Goal: Download file/media

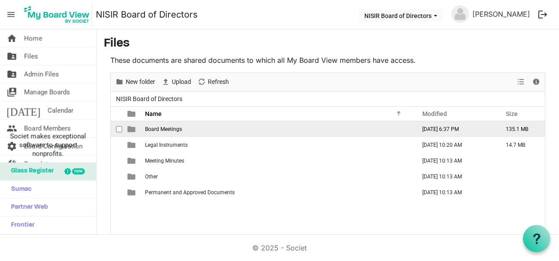
click at [156, 126] on span "Board Meetings" at bounding box center [163, 129] width 37 height 6
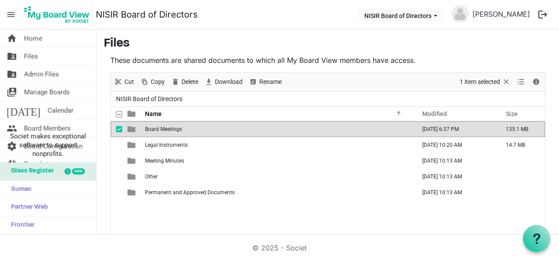
click at [156, 126] on span "Board Meetings" at bounding box center [163, 129] width 37 height 6
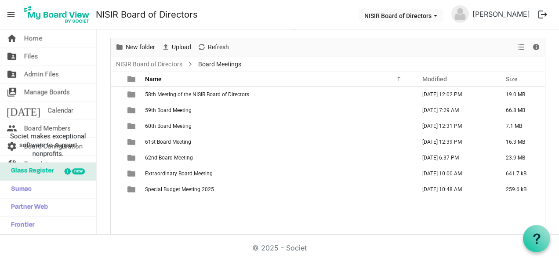
click at [159, 92] on span "58th Meeting of the NISIR Board of Directors" at bounding box center [197, 94] width 104 height 6
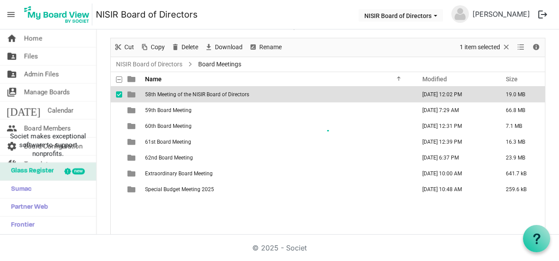
click at [159, 92] on div at bounding box center [328, 136] width 434 height 197
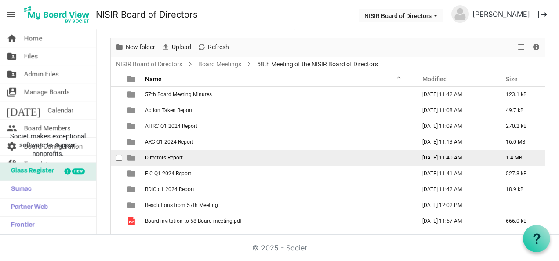
click at [159, 153] on td "Directors Report" at bounding box center [277, 158] width 271 height 16
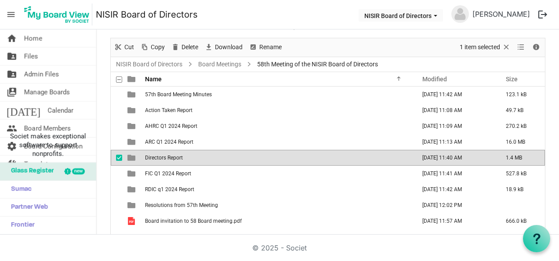
click at [159, 153] on td "Directors Report" at bounding box center [277, 158] width 271 height 16
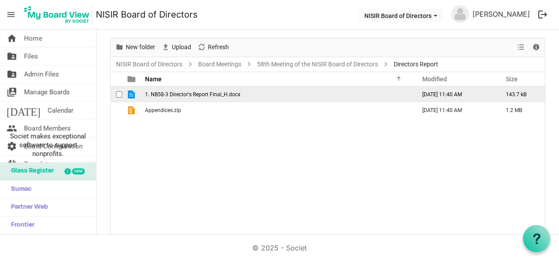
click at [188, 93] on span "1. NB58-3 Director's Report Final_H.docx" at bounding box center [192, 94] width 95 height 6
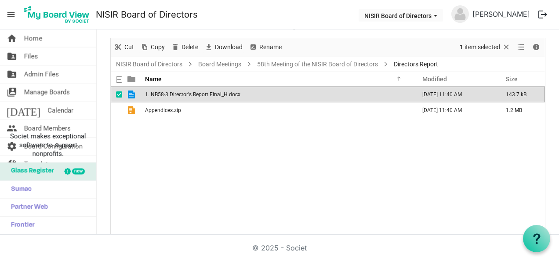
click at [188, 93] on span "1. NB58-3 Director's Report Final_H.docx" at bounding box center [192, 94] width 95 height 6
